Goal: Information Seeking & Learning: Learn about a topic

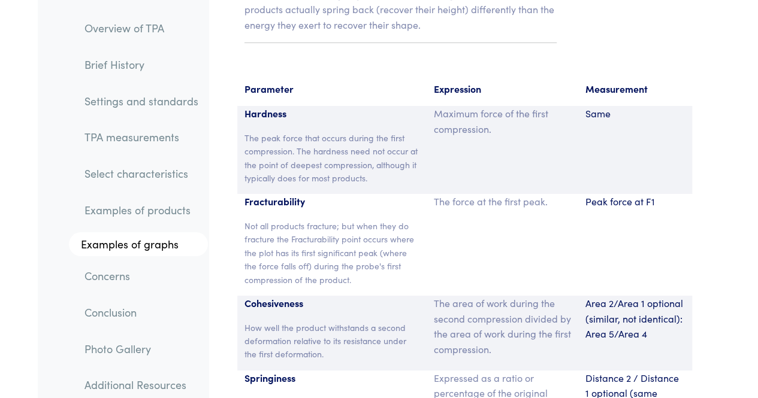
scroll to position [9167, 0]
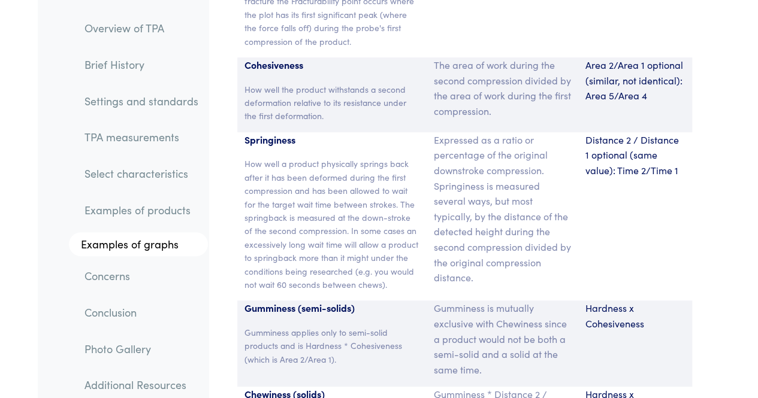
click at [675, 301] on p "Hardness x Cohesiveness" at bounding box center [634, 316] width 99 height 31
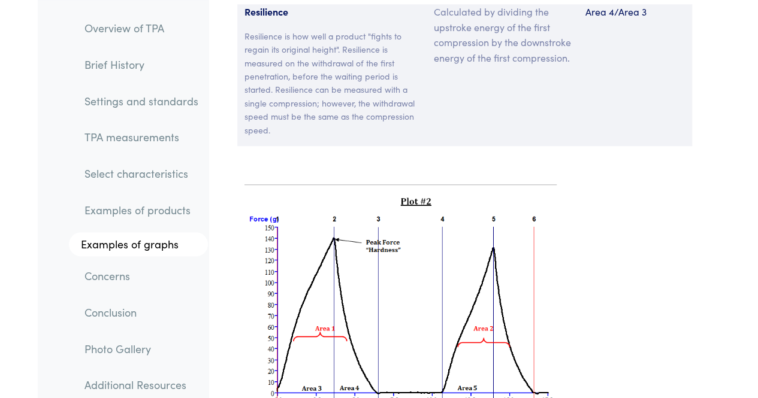
scroll to position [9714, 0]
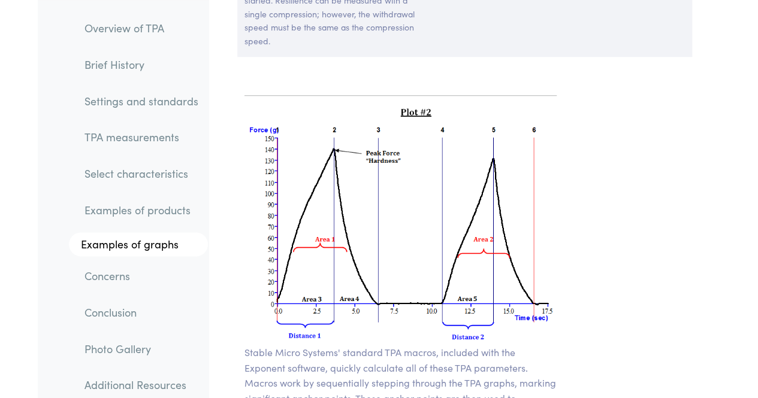
click at [331, 202] on img at bounding box center [400, 225] width 312 height 240
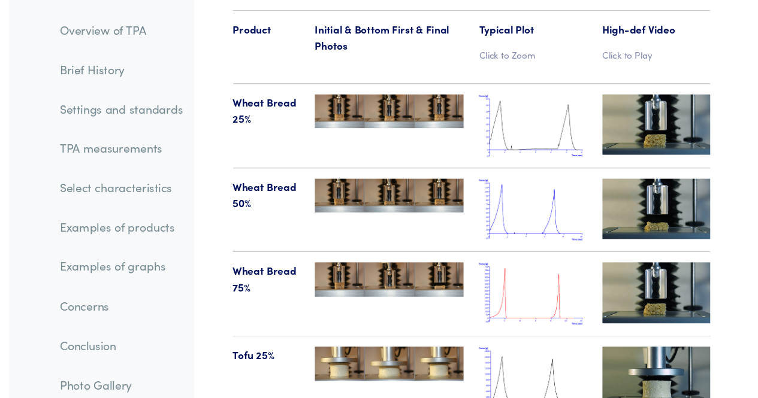
scroll to position [13949, 0]
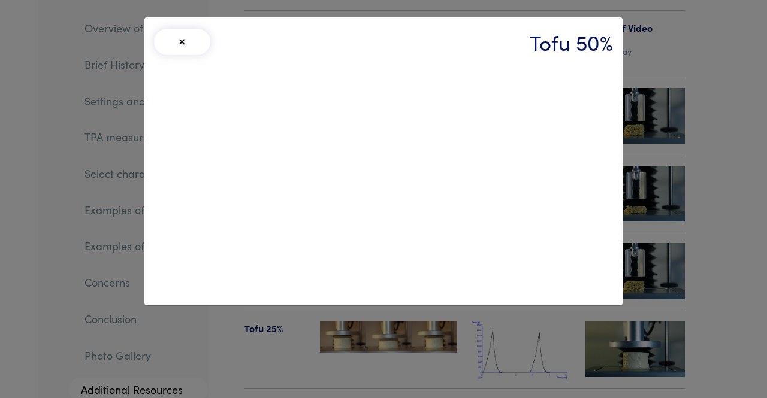
click at [188, 35] on button "×" at bounding box center [182, 42] width 56 height 26
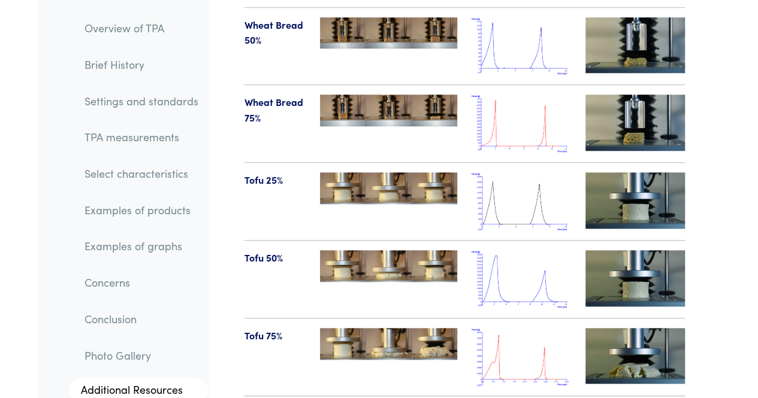
scroll to position [14098, 0]
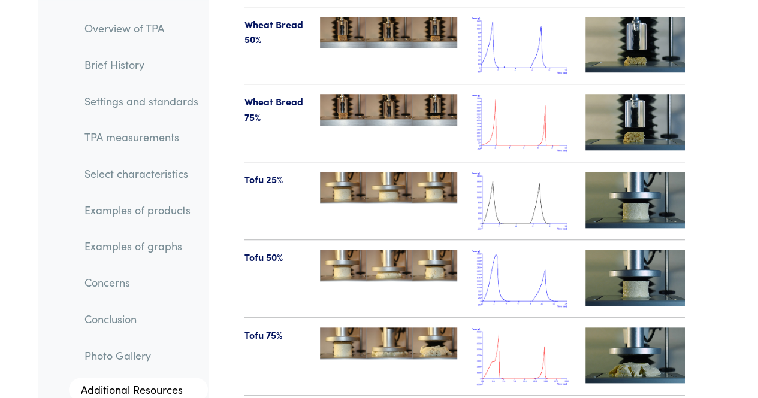
click at [640, 328] on img at bounding box center [634, 356] width 99 height 56
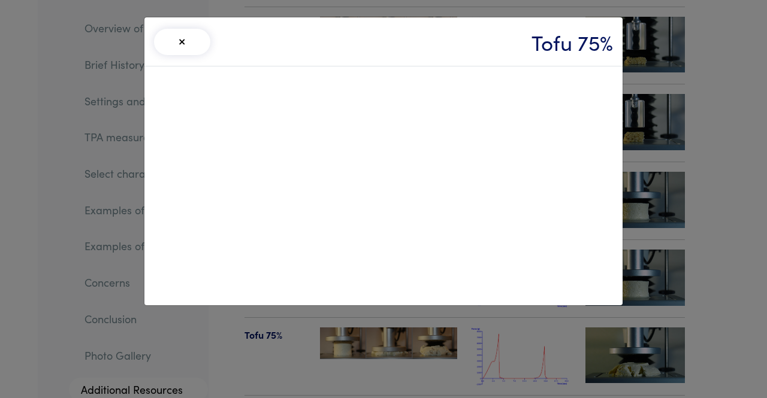
click at [184, 41] on button "×" at bounding box center [182, 42] width 56 height 26
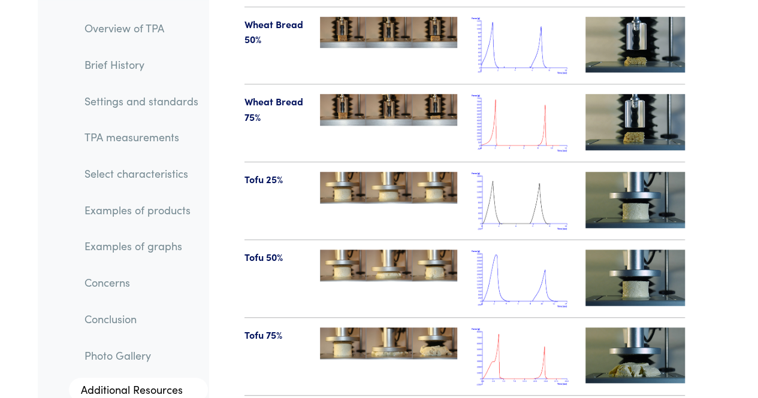
click at [643, 250] on img at bounding box center [634, 278] width 99 height 56
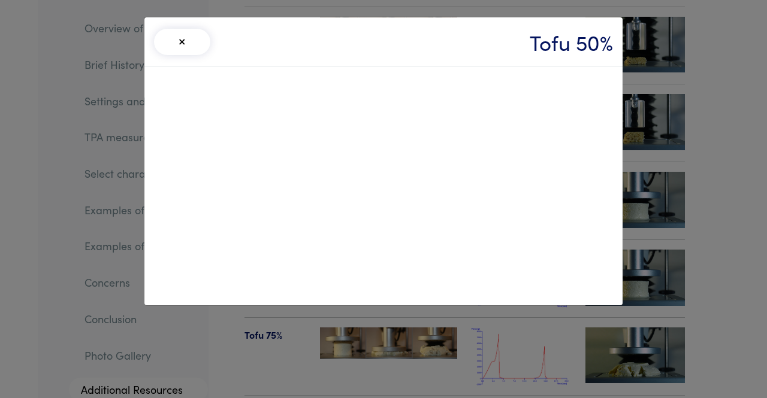
click at [183, 47] on button "×" at bounding box center [182, 42] width 56 height 26
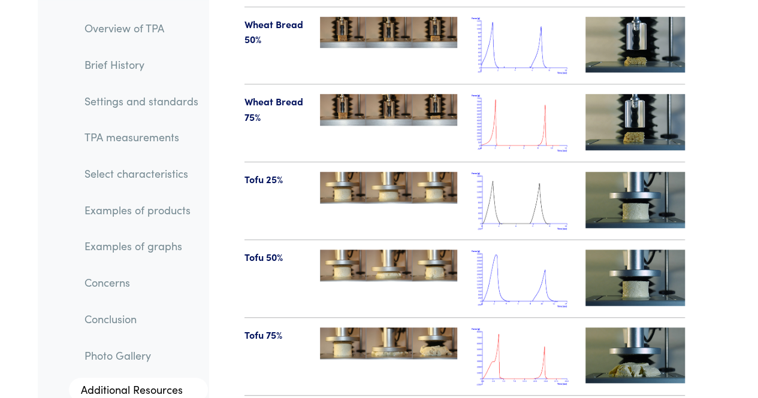
click at [622, 250] on img at bounding box center [634, 278] width 99 height 56
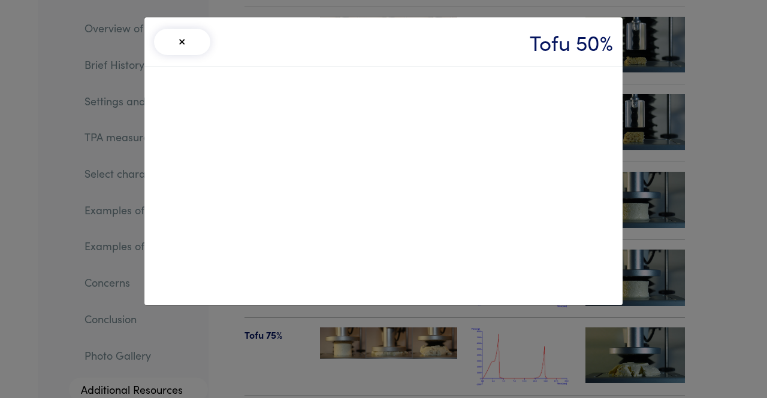
click at [181, 44] on button "×" at bounding box center [182, 42] width 56 height 26
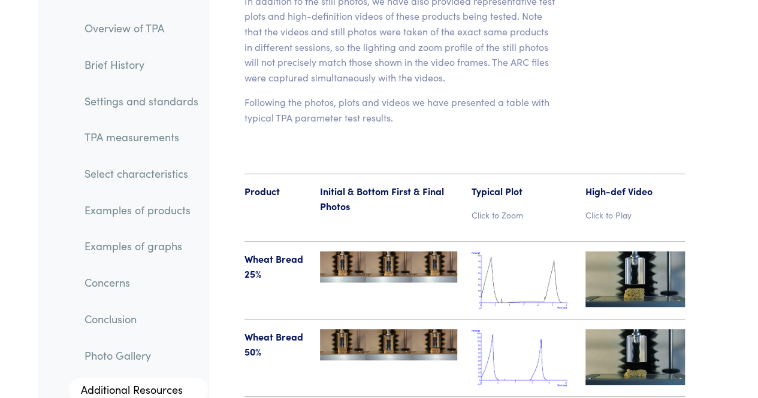
scroll to position [13816, 0]
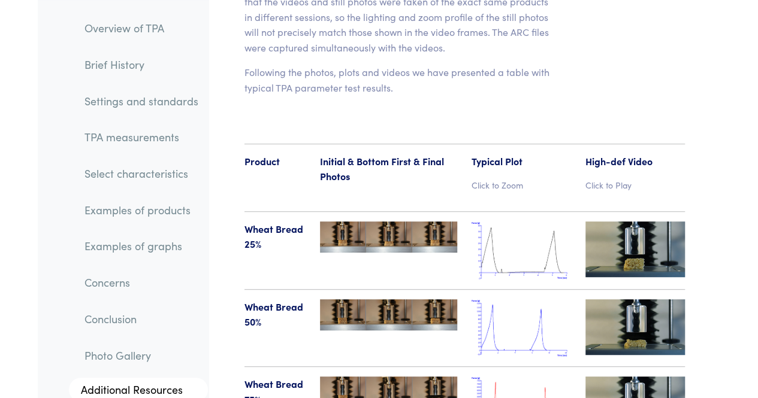
click at [624, 300] on img at bounding box center [634, 328] width 99 height 56
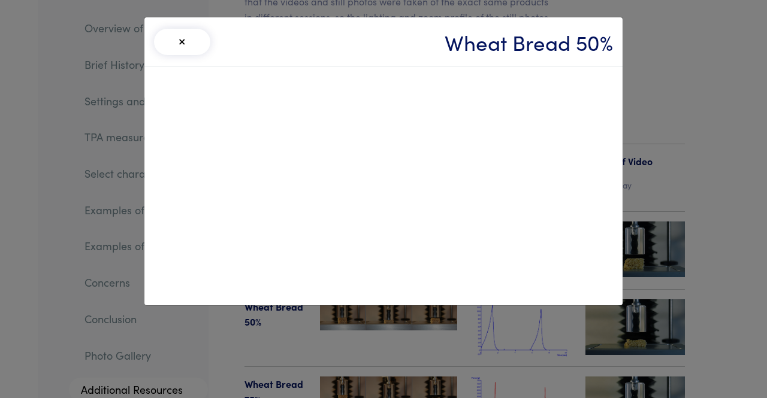
click at [183, 44] on button "×" at bounding box center [182, 42] width 56 height 26
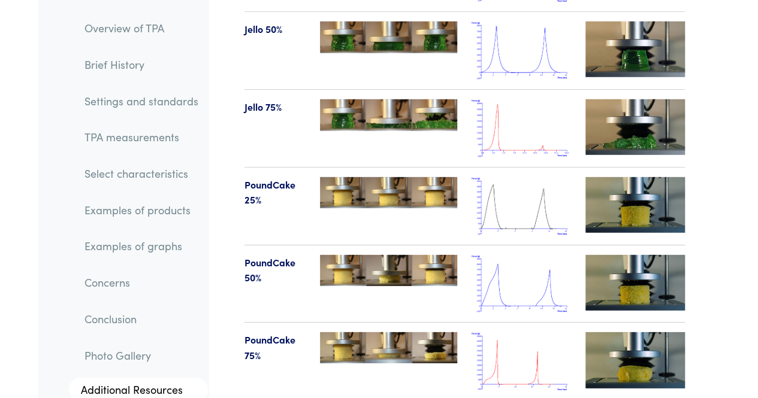
scroll to position [15201, 0]
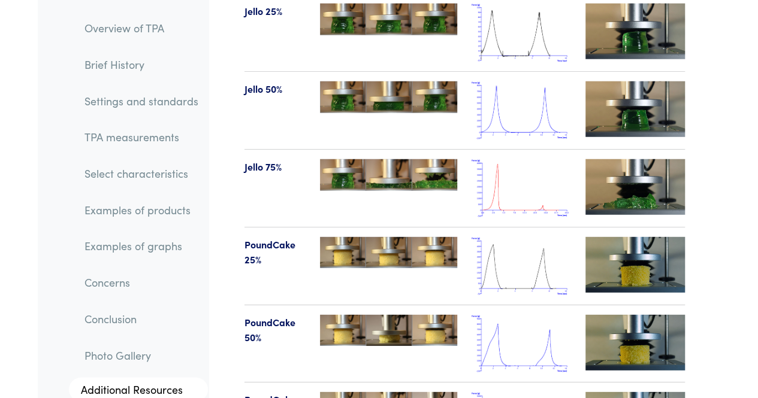
click at [636, 237] on img at bounding box center [634, 265] width 99 height 56
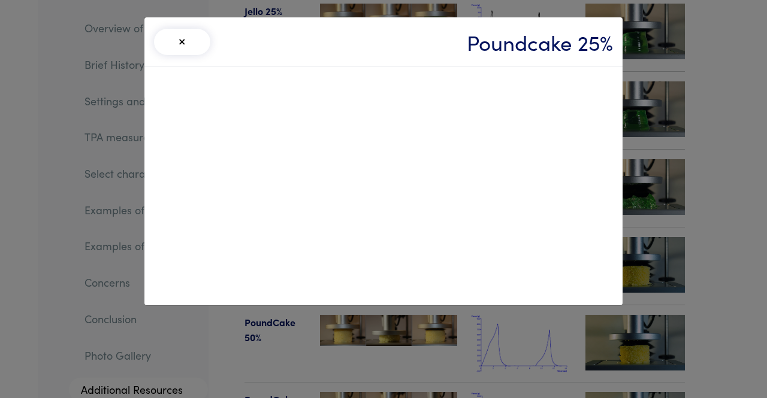
click at [184, 37] on button "×" at bounding box center [182, 42] width 56 height 26
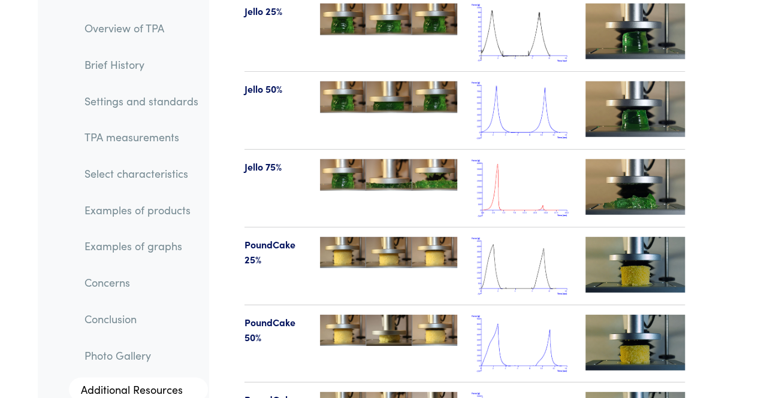
click at [616, 315] on img at bounding box center [634, 343] width 99 height 56
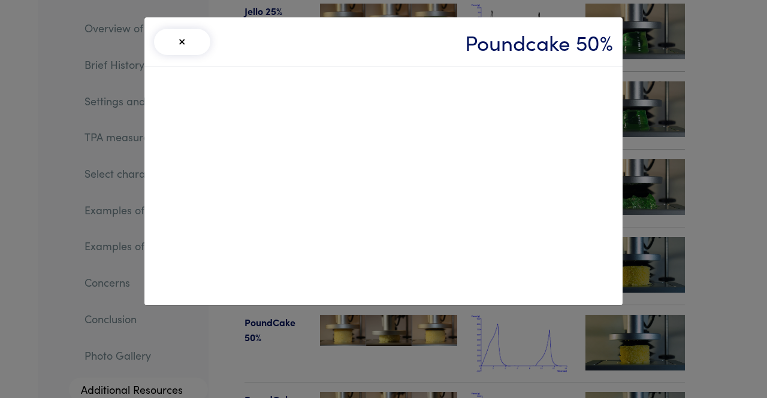
click at [184, 45] on button "×" at bounding box center [182, 42] width 56 height 26
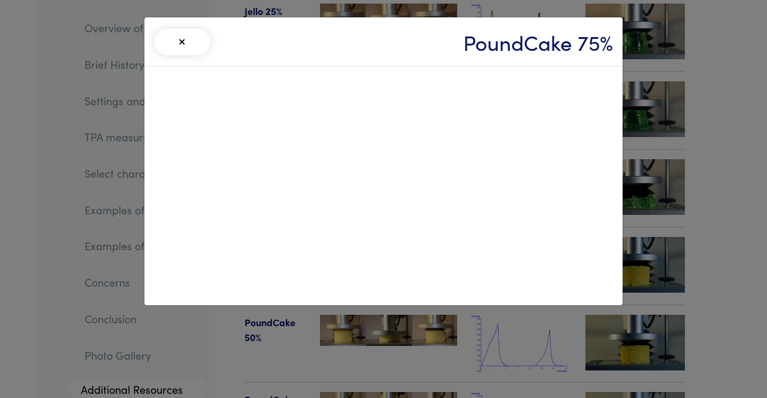
click at [184, 44] on button "×" at bounding box center [182, 42] width 56 height 26
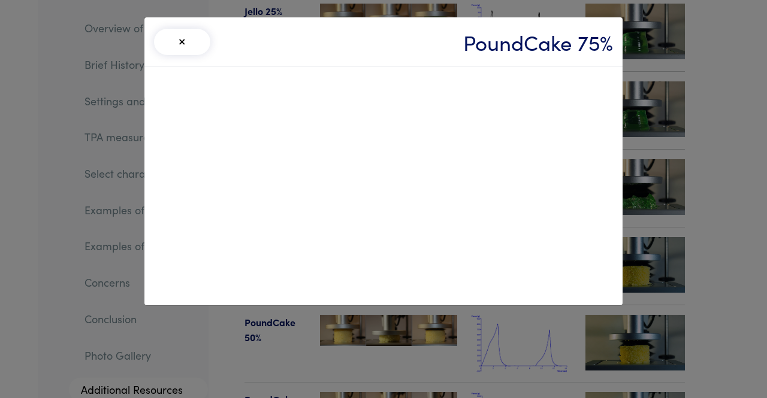
click at [189, 38] on button "×" at bounding box center [182, 42] width 56 height 26
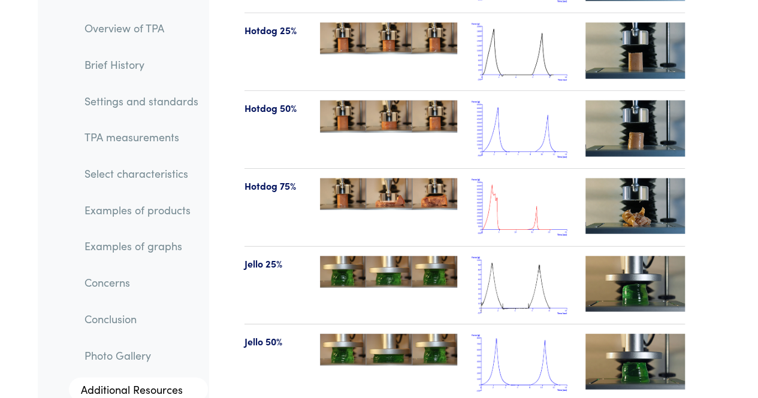
scroll to position [14978, 0]
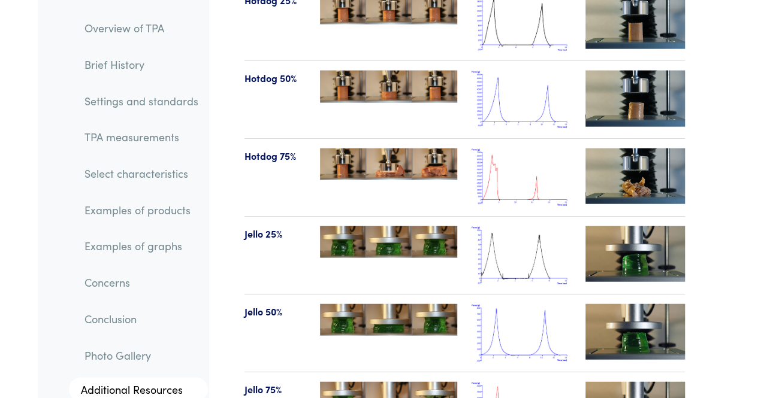
click at [622, 226] on img at bounding box center [634, 254] width 99 height 56
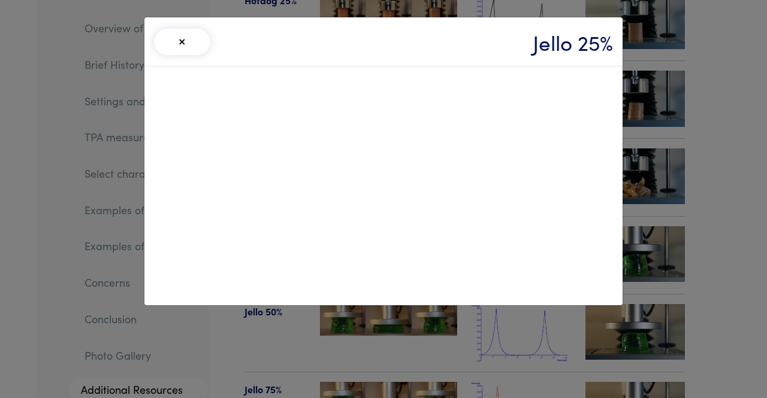
click at [181, 43] on button "×" at bounding box center [182, 42] width 56 height 26
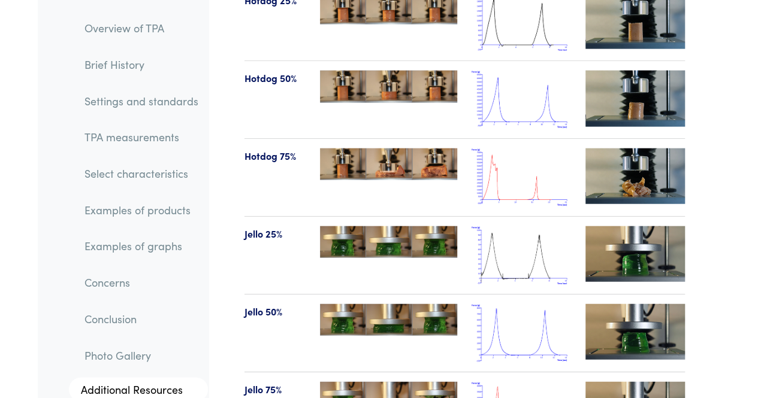
click at [621, 304] on img at bounding box center [634, 332] width 99 height 56
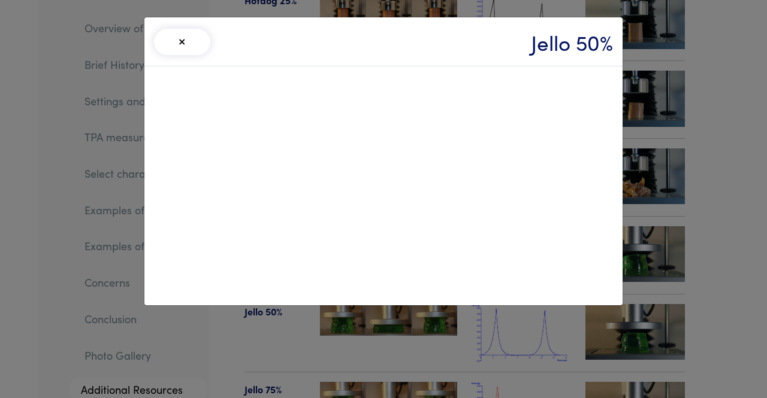
click at [180, 39] on button "×" at bounding box center [182, 42] width 56 height 26
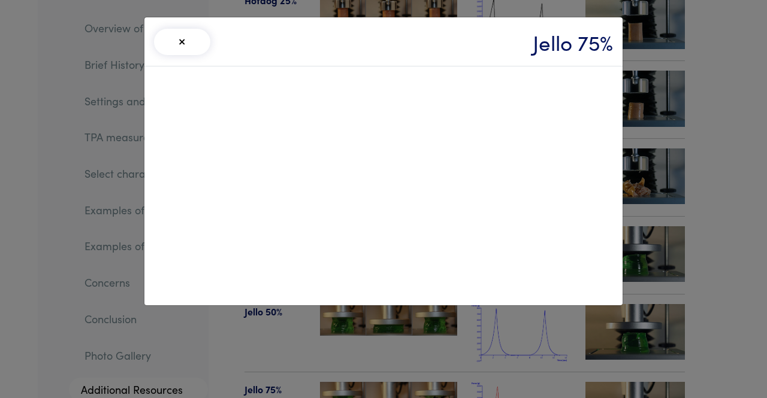
click at [186, 40] on button "×" at bounding box center [182, 42] width 56 height 26
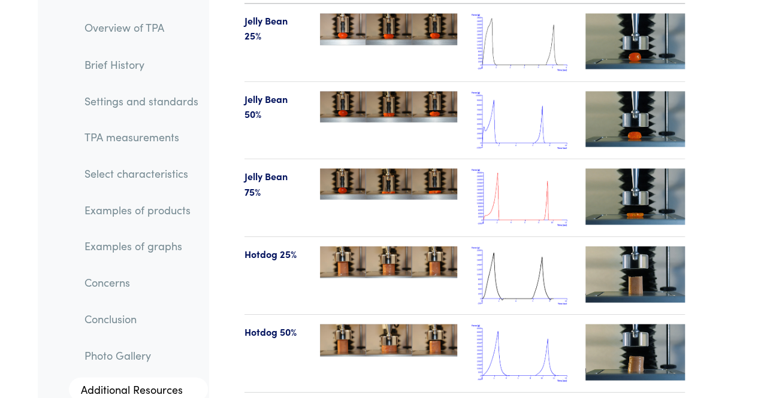
scroll to position [14694, 0]
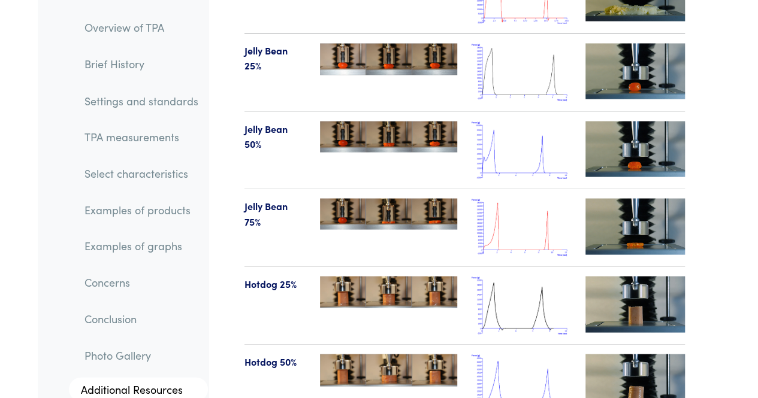
click at [634, 276] on img at bounding box center [634, 304] width 99 height 56
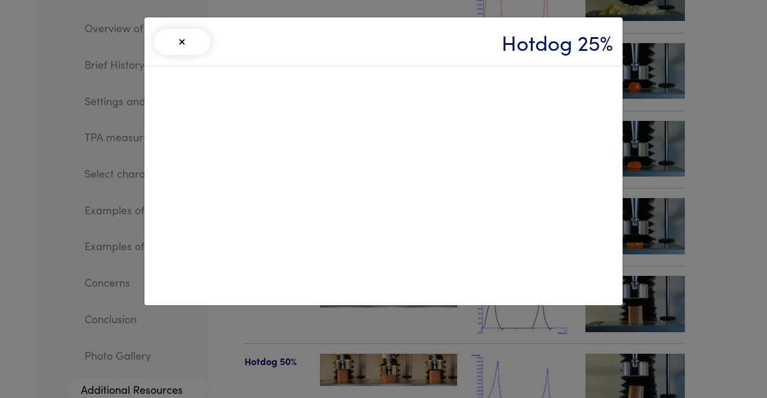
click at [184, 47] on button "×" at bounding box center [182, 42] width 56 height 26
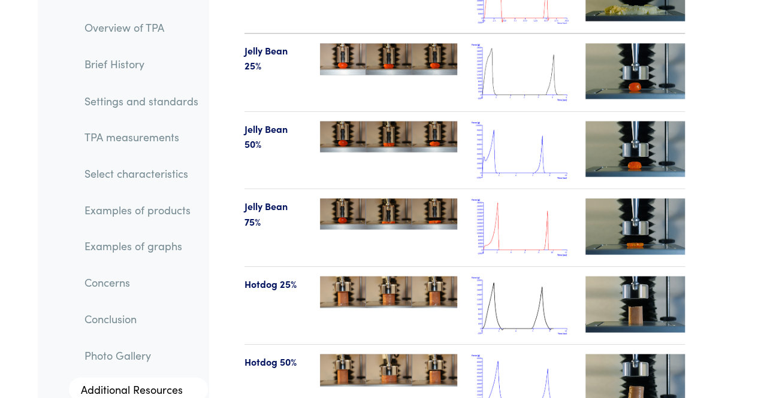
click at [627, 354] on img at bounding box center [634, 382] width 99 height 56
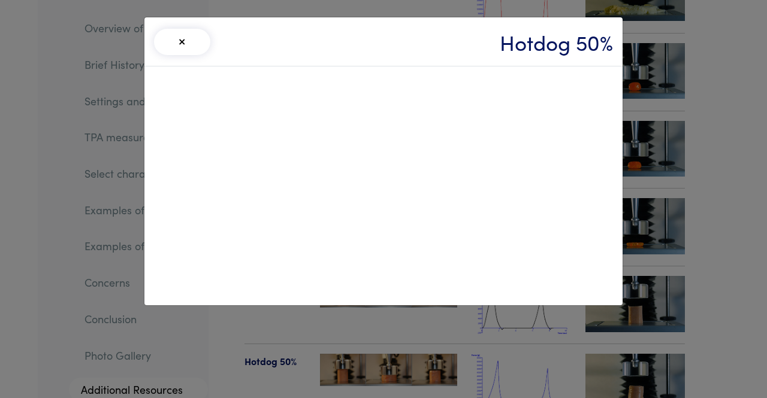
click at [187, 40] on button "×" at bounding box center [182, 42] width 56 height 26
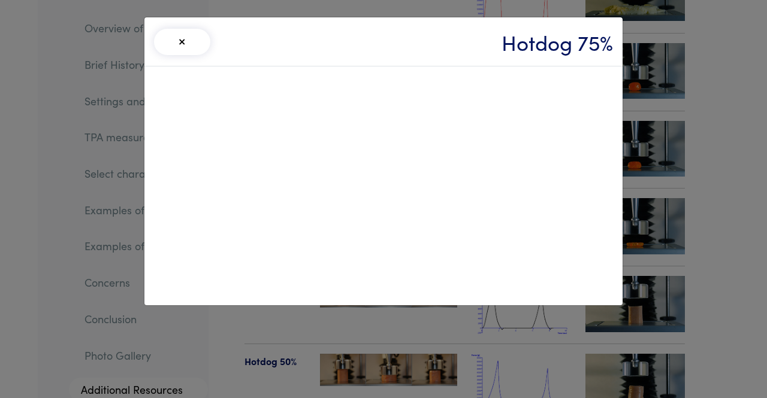
click at [177, 41] on button "×" at bounding box center [182, 42] width 56 height 26
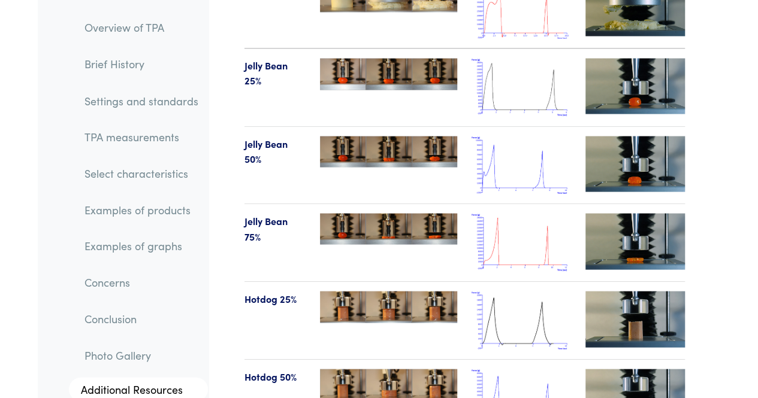
scroll to position [14531, 0]
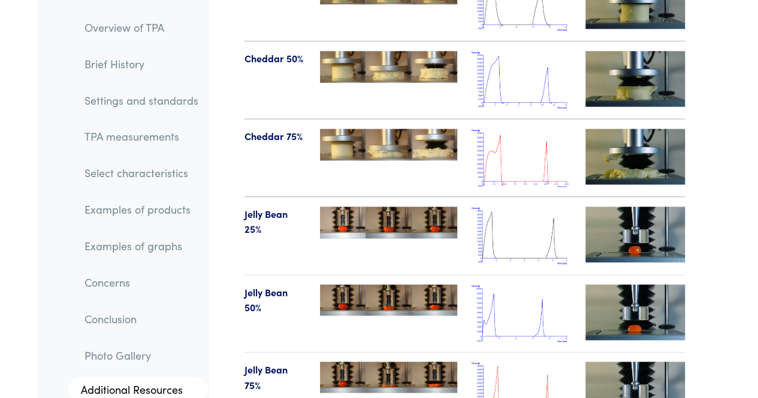
click at [630, 207] on img at bounding box center [634, 235] width 99 height 56
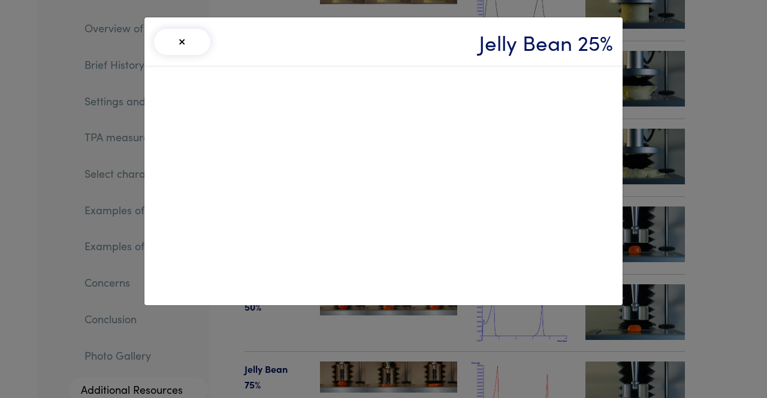
click at [177, 43] on button "×" at bounding box center [182, 42] width 56 height 26
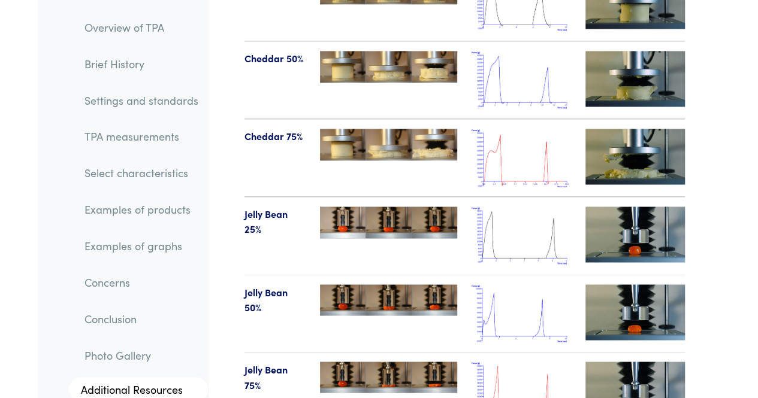
click at [629, 285] on img at bounding box center [634, 313] width 99 height 56
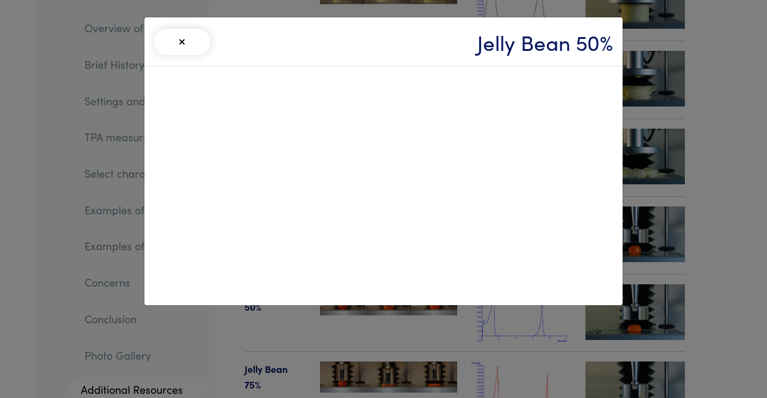
click at [192, 35] on button "×" at bounding box center [182, 42] width 56 height 26
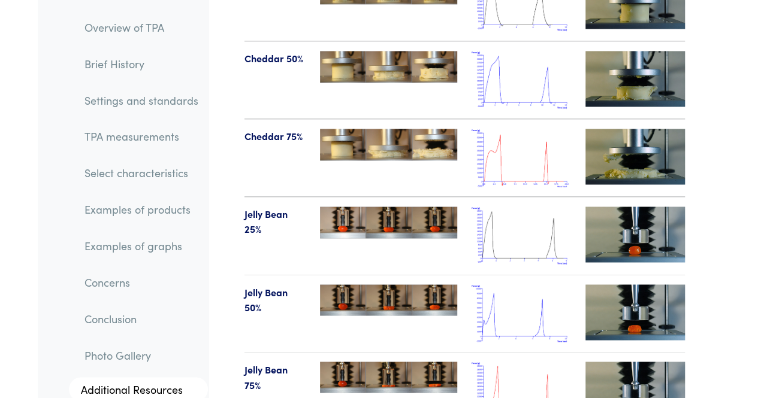
click at [633, 362] on img at bounding box center [634, 390] width 99 height 56
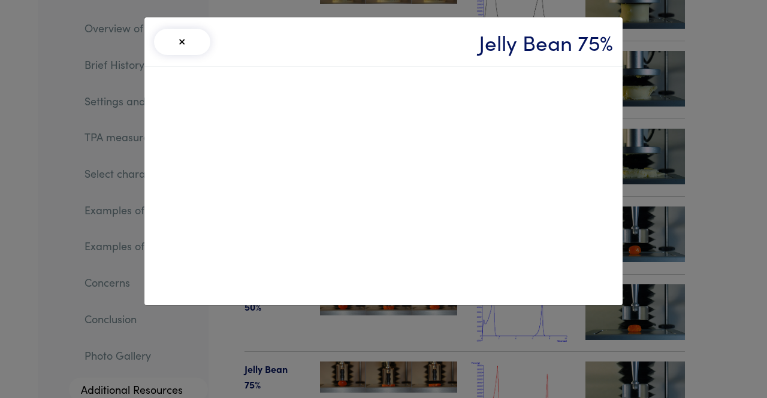
click at [183, 34] on button "×" at bounding box center [182, 42] width 56 height 26
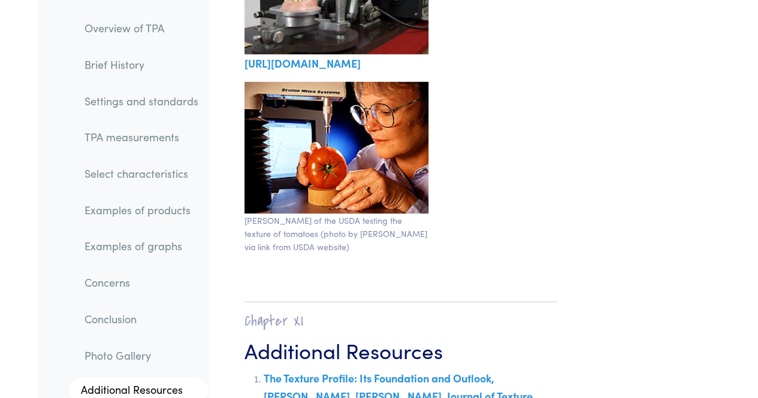
scroll to position [22053, 0]
